Goal: Task Accomplishment & Management: Manage account settings

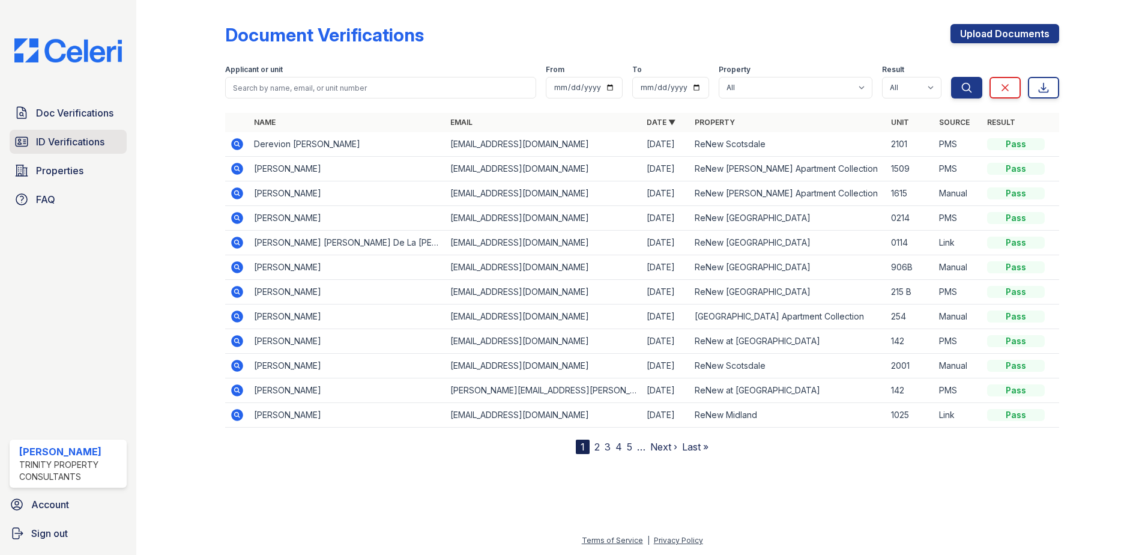
click at [61, 145] on span "ID Verifications" at bounding box center [70, 142] width 68 height 14
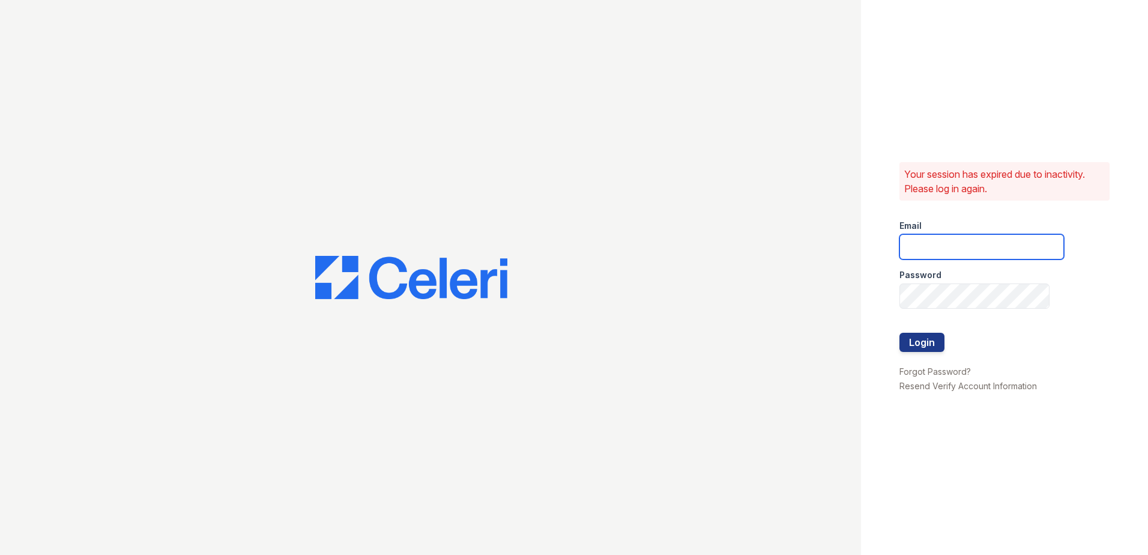
type input "scraig@trinity-pm.com"
click at [919, 345] on button "Login" at bounding box center [922, 342] width 45 height 19
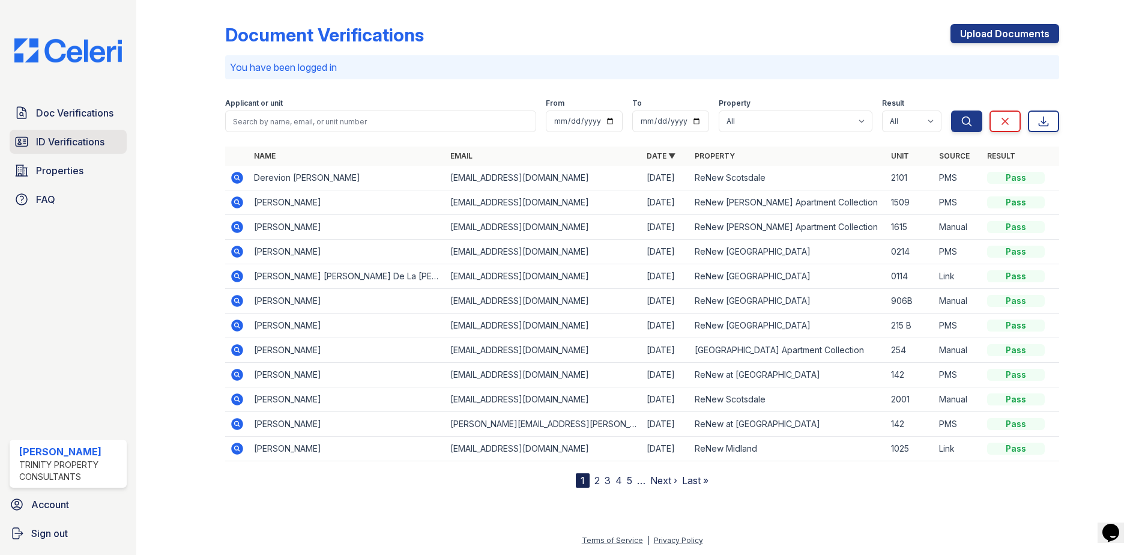
click at [71, 150] on link "ID Verifications" at bounding box center [68, 142] width 117 height 24
